Goal: Transaction & Acquisition: Purchase product/service

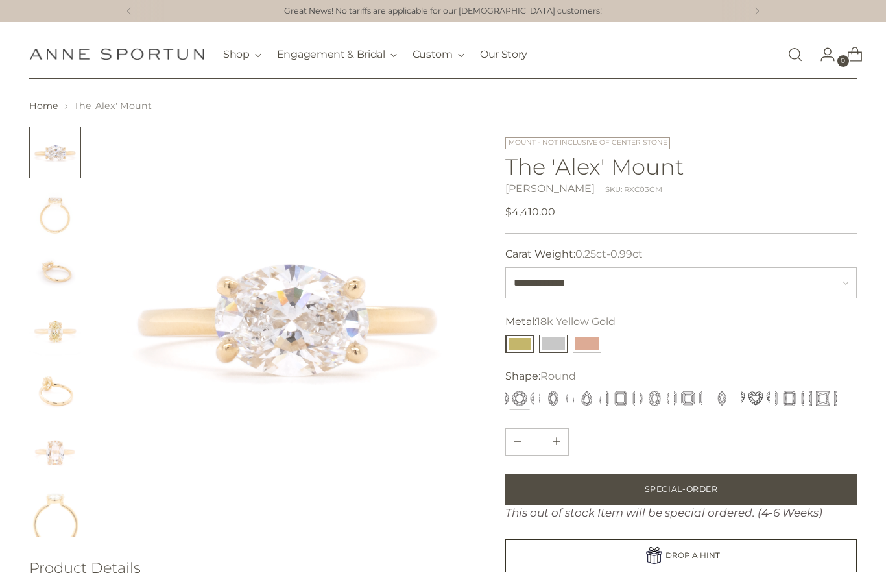
click at [553, 343] on button "14k White Gold" at bounding box center [553, 344] width 29 height 18
select select "**********"
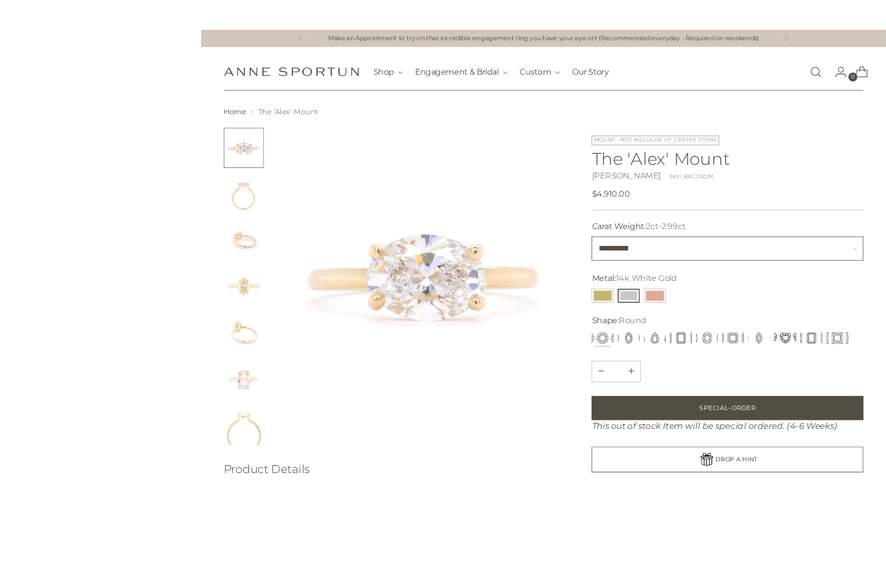
scroll to position [67, 0]
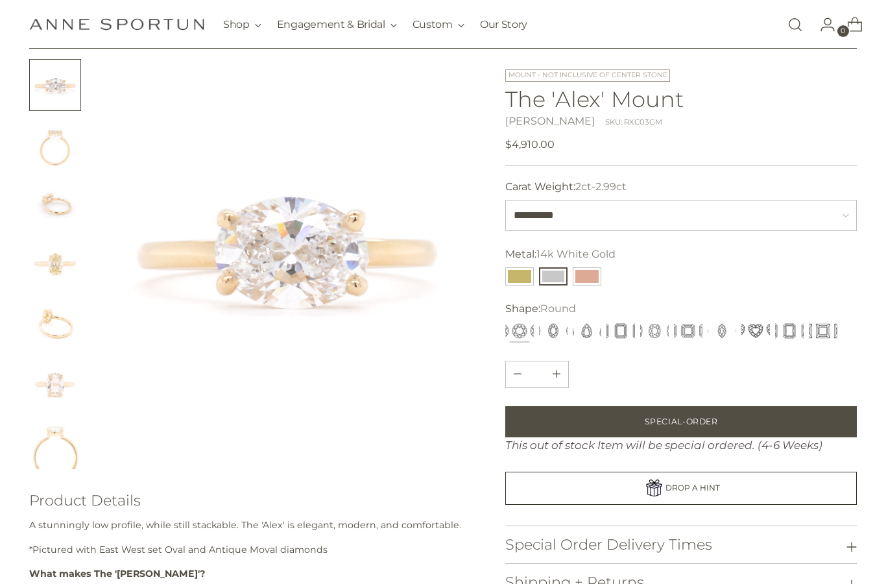
click at [70, 205] on img "Change image to image 3" at bounding box center [55, 204] width 52 height 52
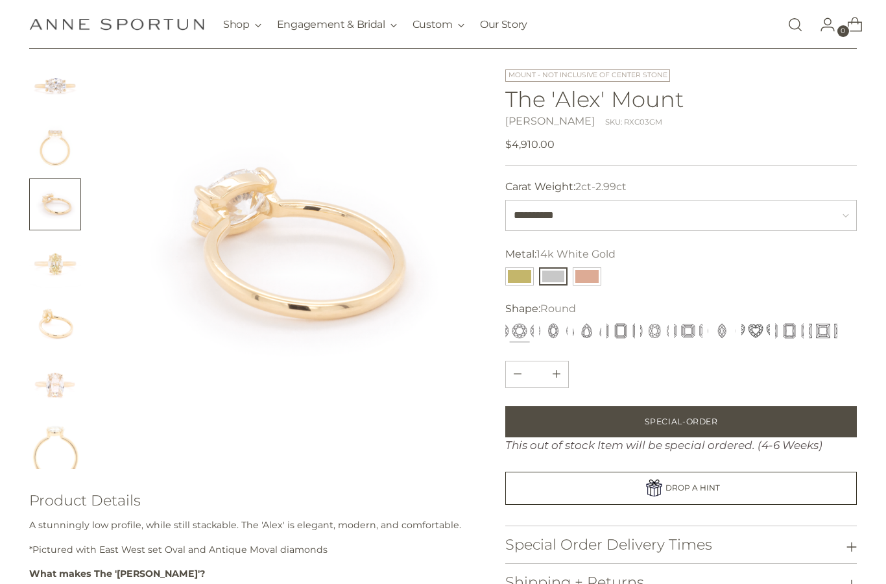
click at [53, 163] on img "Change image to image 2" at bounding box center [55, 145] width 52 height 52
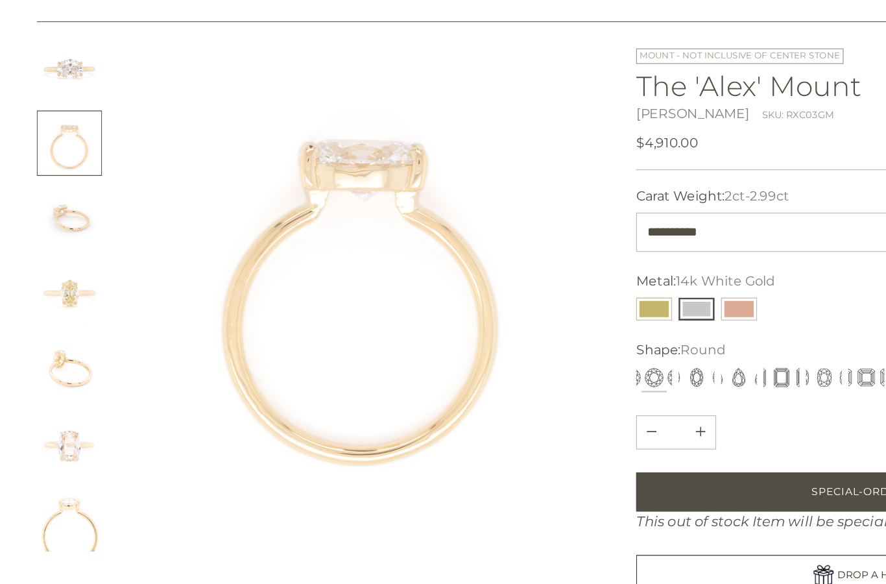
click at [60, 181] on img "Change image to image 3" at bounding box center [55, 204] width 52 height 52
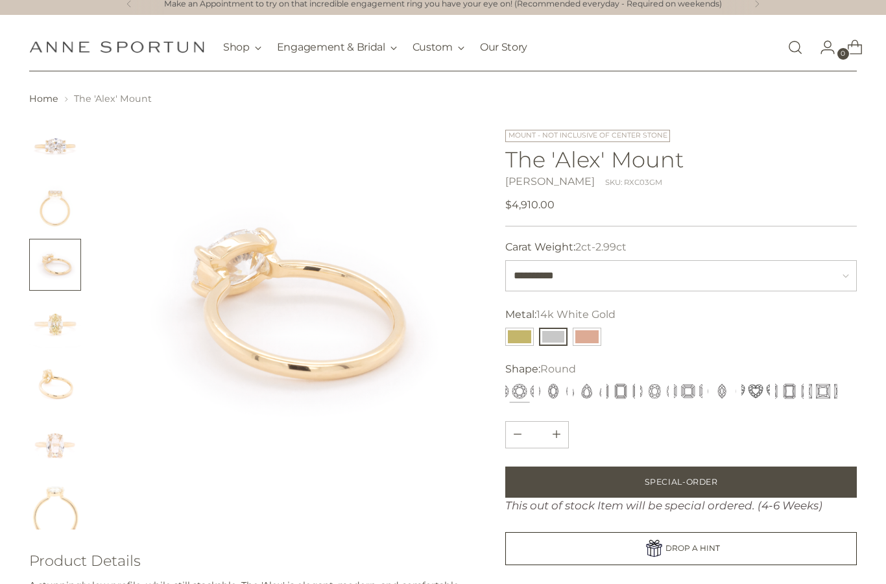
scroll to position [0, 0]
